Goal: Entertainment & Leisure: Consume media (video, audio)

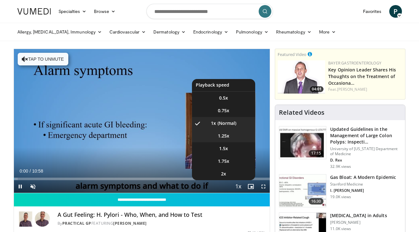
click at [225, 137] on span "1.25x" at bounding box center [223, 136] width 11 height 6
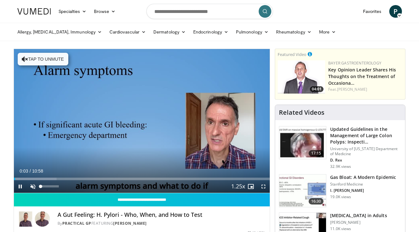
click at [32, 187] on span "Video Player" at bounding box center [33, 186] width 13 height 13
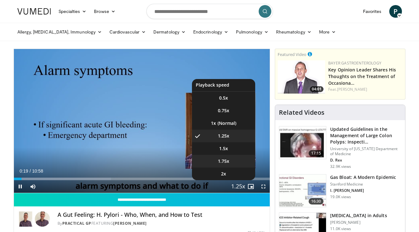
click at [229, 162] on span "1.75x" at bounding box center [223, 161] width 11 height 6
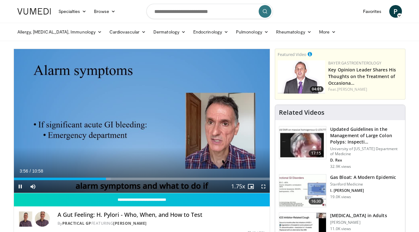
click at [20, 186] on span "Video Player" at bounding box center [20, 186] width 13 height 13
